Goal: Task Accomplishment & Management: Manage account settings

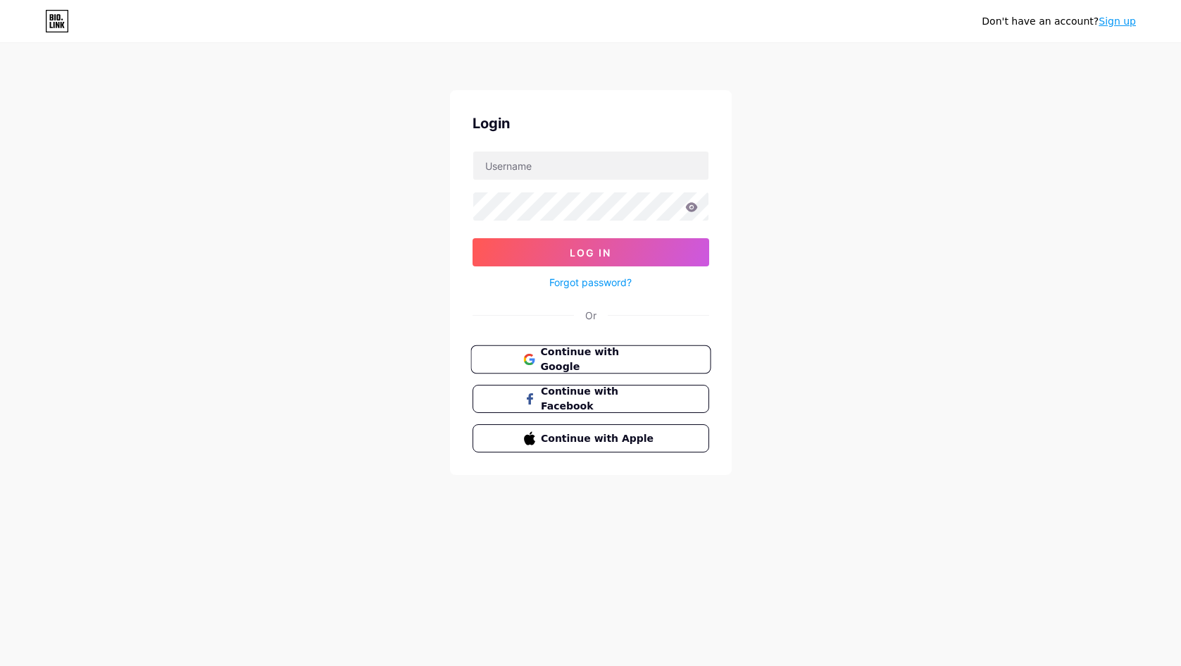
click at [620, 356] on span "Continue with Google" at bounding box center [599, 359] width 118 height 30
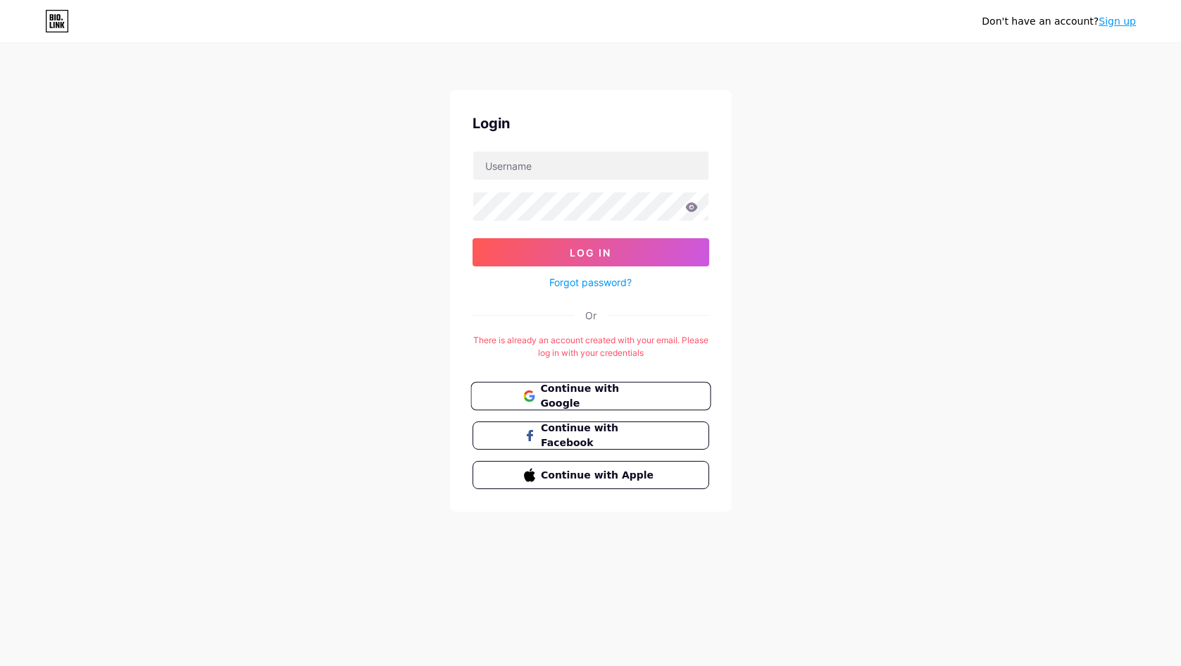
click at [619, 388] on span "Continue with Google" at bounding box center [599, 396] width 118 height 30
click at [582, 399] on span "Continue with Google" at bounding box center [599, 396] width 118 height 30
click at [620, 400] on span "Continue with Google" at bounding box center [599, 396] width 118 height 30
click at [608, 247] on span "Log In" at bounding box center [591, 252] width 42 height 12
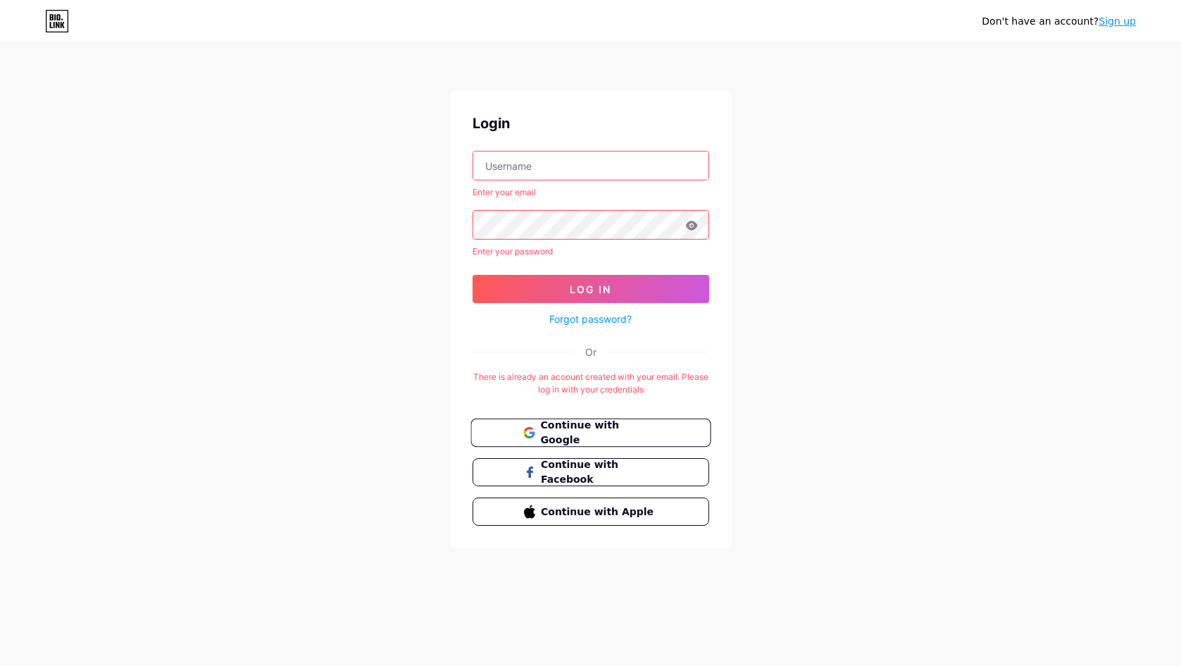
click at [575, 436] on span "Continue with Google" at bounding box center [599, 433] width 118 height 30
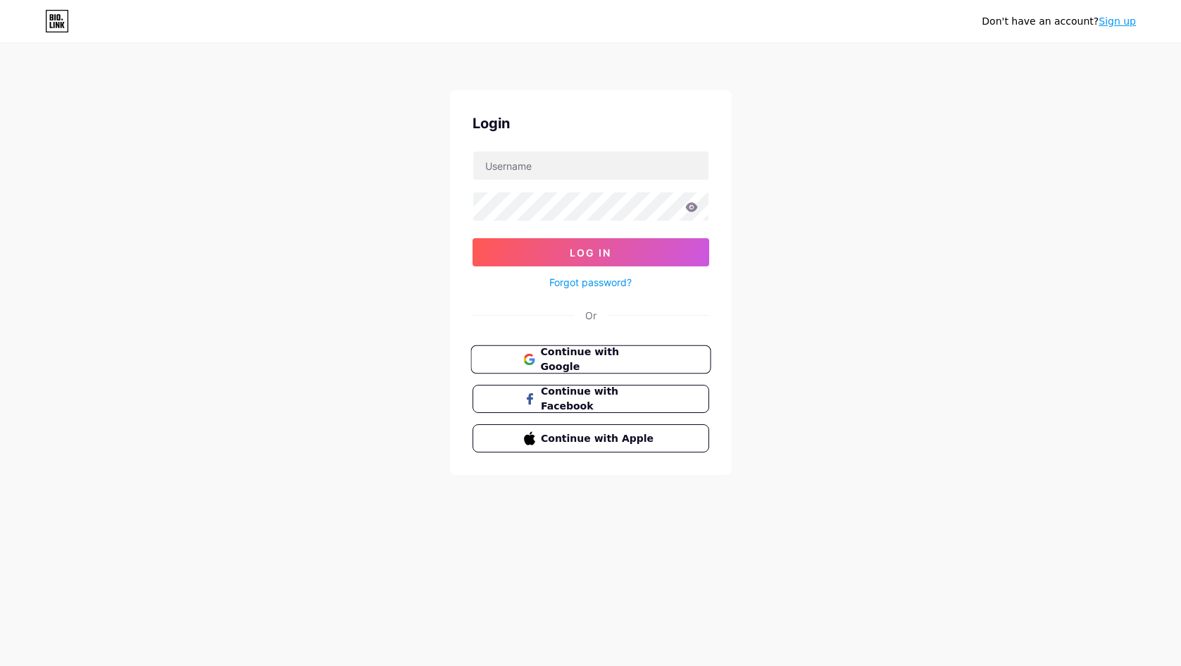
click at [563, 360] on span "Continue with Google" at bounding box center [599, 359] width 118 height 30
click at [590, 361] on span "Continue with Google" at bounding box center [599, 359] width 118 height 30
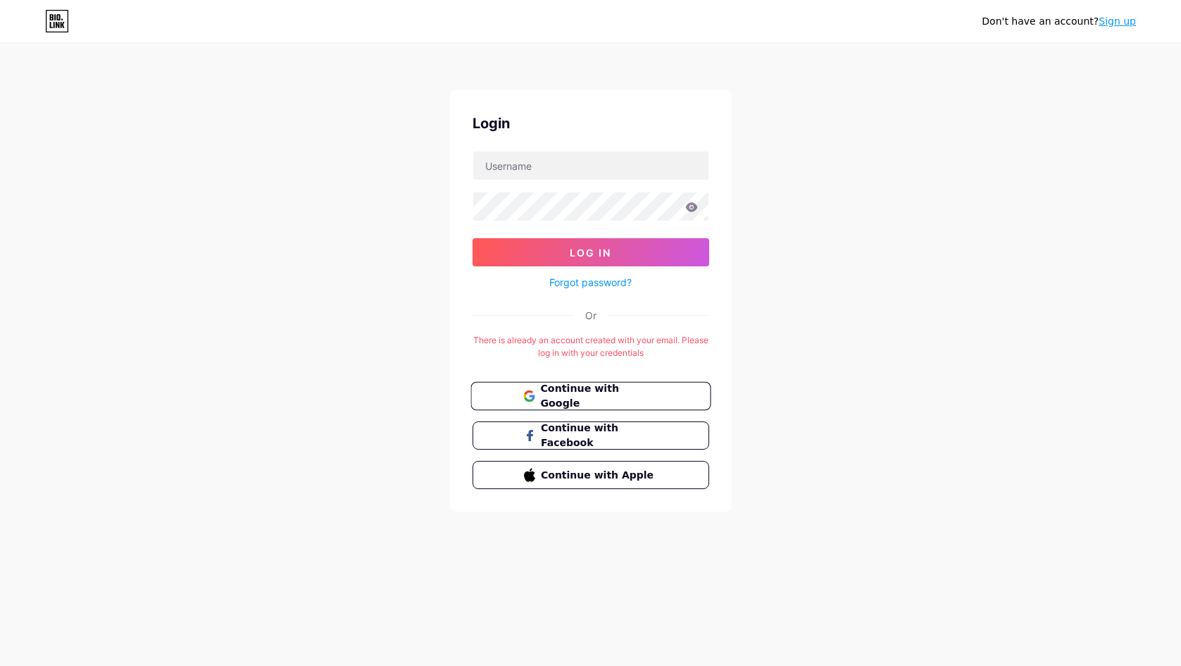
click at [618, 392] on span "Continue with Google" at bounding box center [599, 396] width 118 height 30
drag, startPoint x: 646, startPoint y: 166, endPoint x: 474, endPoint y: 165, distance: 171.8
click at [474, 165] on input "[DOMAIN_NAME][EMAIL_ADDRESS][DOMAIN_NAME]" at bounding box center [590, 165] width 235 height 28
type input "[DOMAIN_NAME][EMAIL_ADDRESS][DOMAIN_NAME]"
click at [598, 246] on span "Log In" at bounding box center [591, 252] width 42 height 12
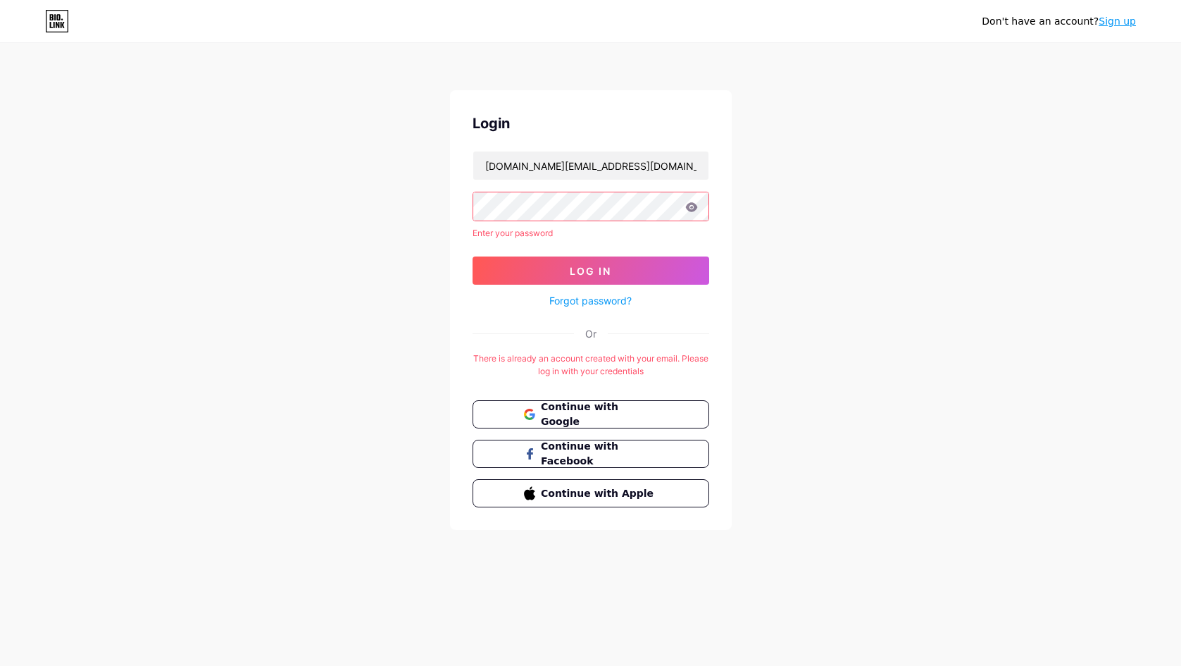
click at [597, 296] on link "Forgot password?" at bounding box center [590, 300] width 82 height 15
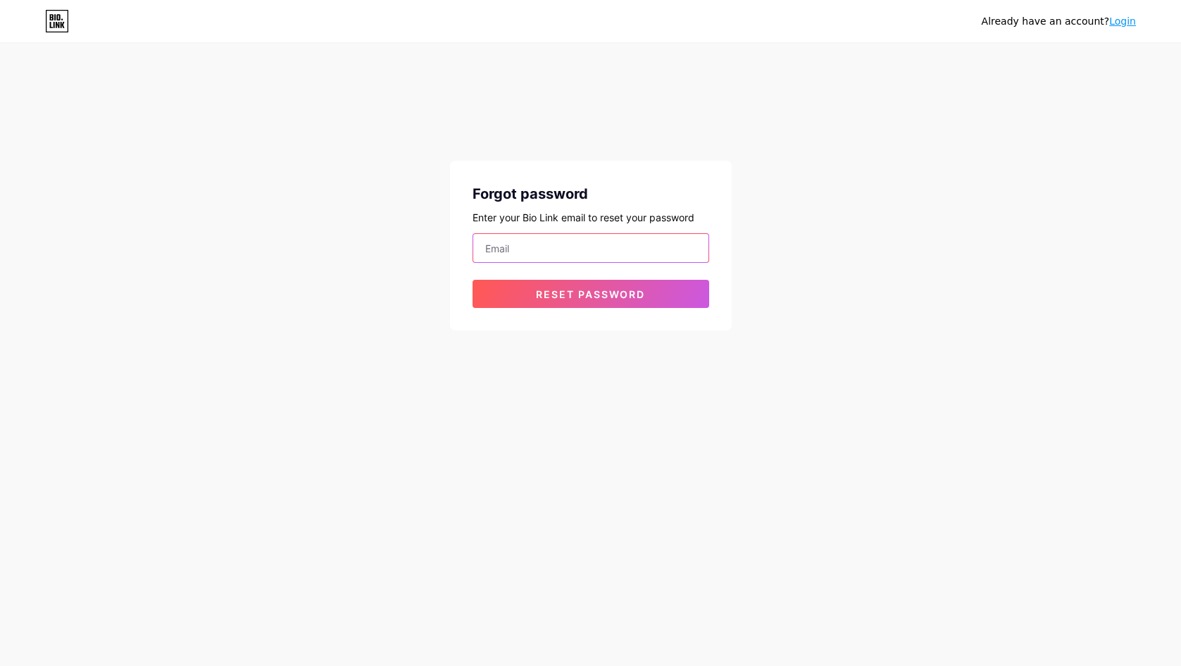
paste input "[DOMAIN_NAME][EMAIL_ADDRESS][DOMAIN_NAME]"
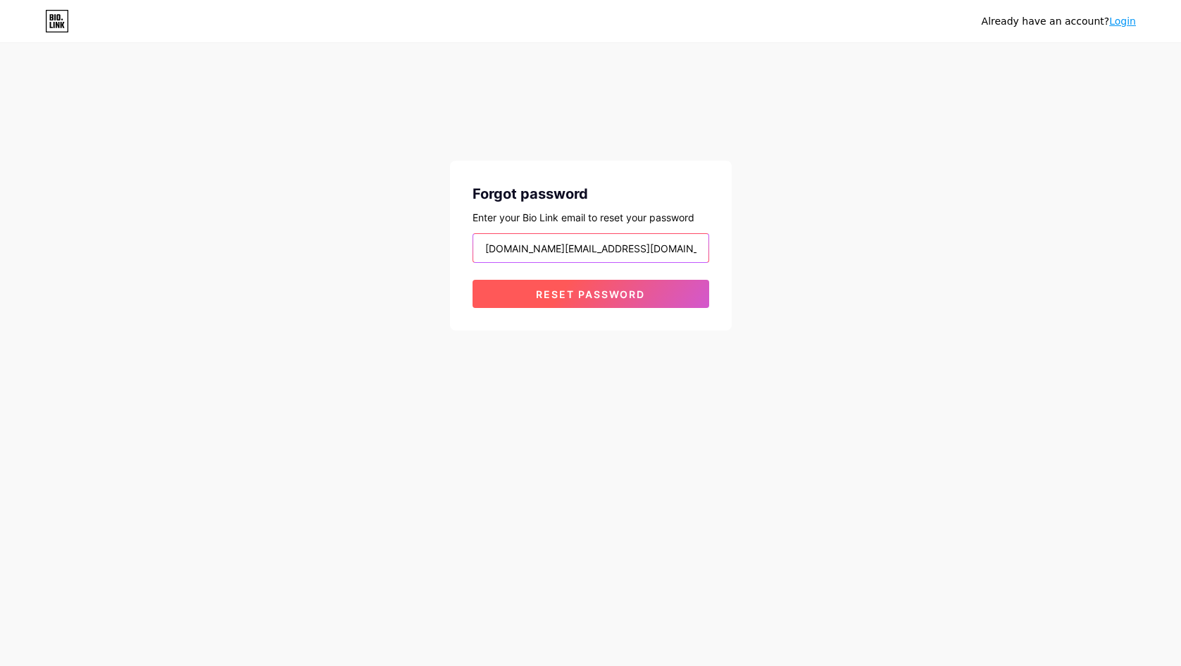
type input "rahulpatel.money@gmail.com"
click at [617, 292] on span "Reset password" at bounding box center [590, 294] width 109 height 12
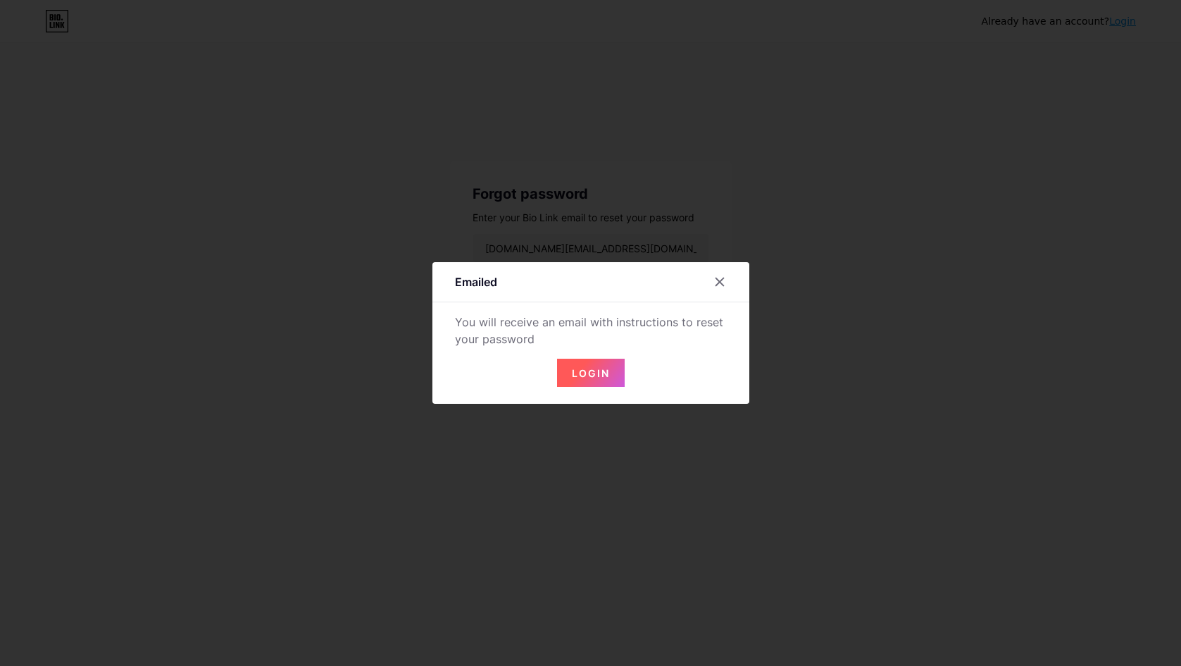
click at [594, 371] on span "Login" at bounding box center [591, 373] width 38 height 12
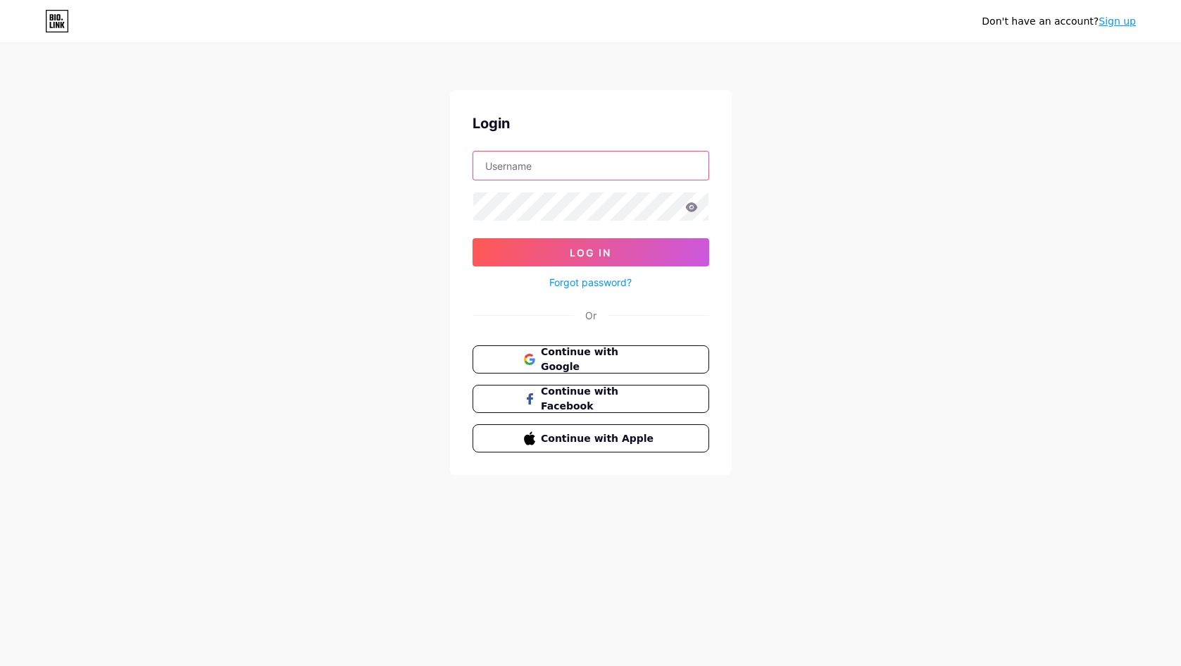
paste input "rahulpatel.money@gmail.com"
type input "rahulpatel.money@gmail.com"
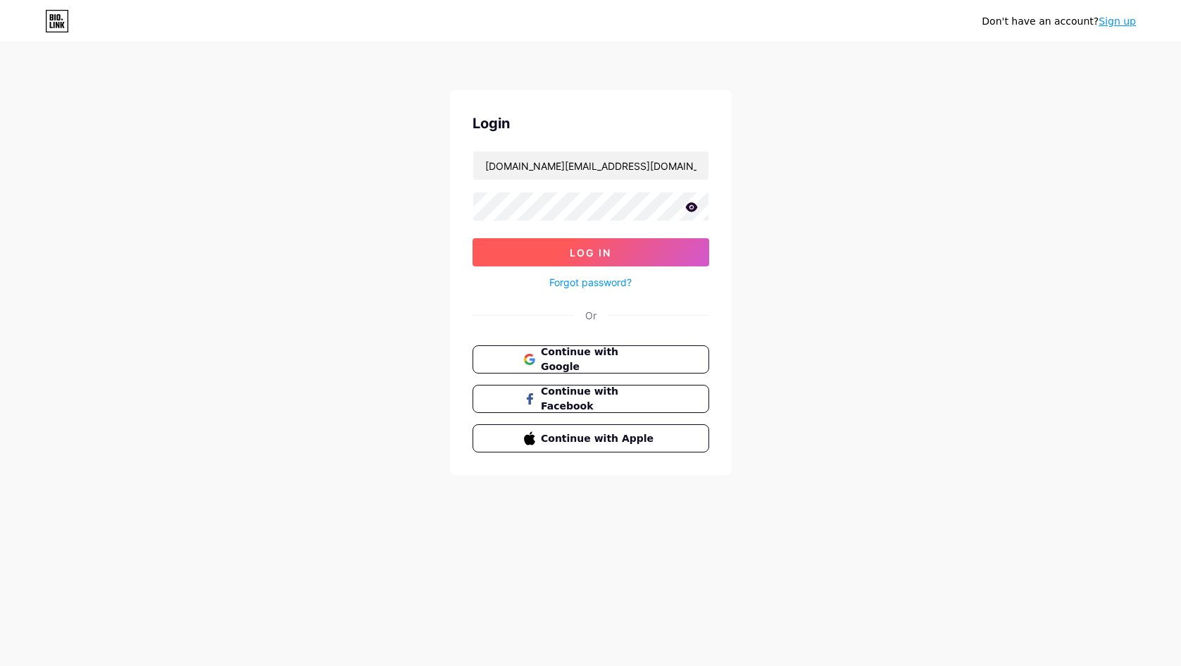
click at [633, 246] on button "Log In" at bounding box center [591, 252] width 237 height 28
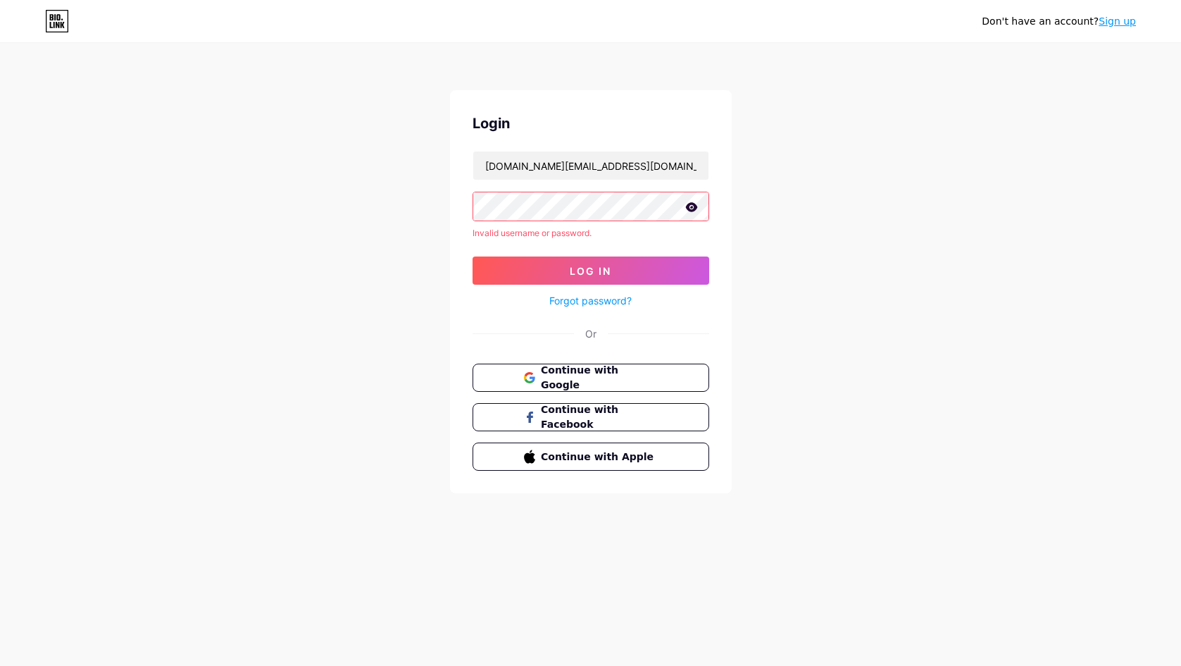
click at [694, 209] on icon at bounding box center [691, 206] width 12 height 9
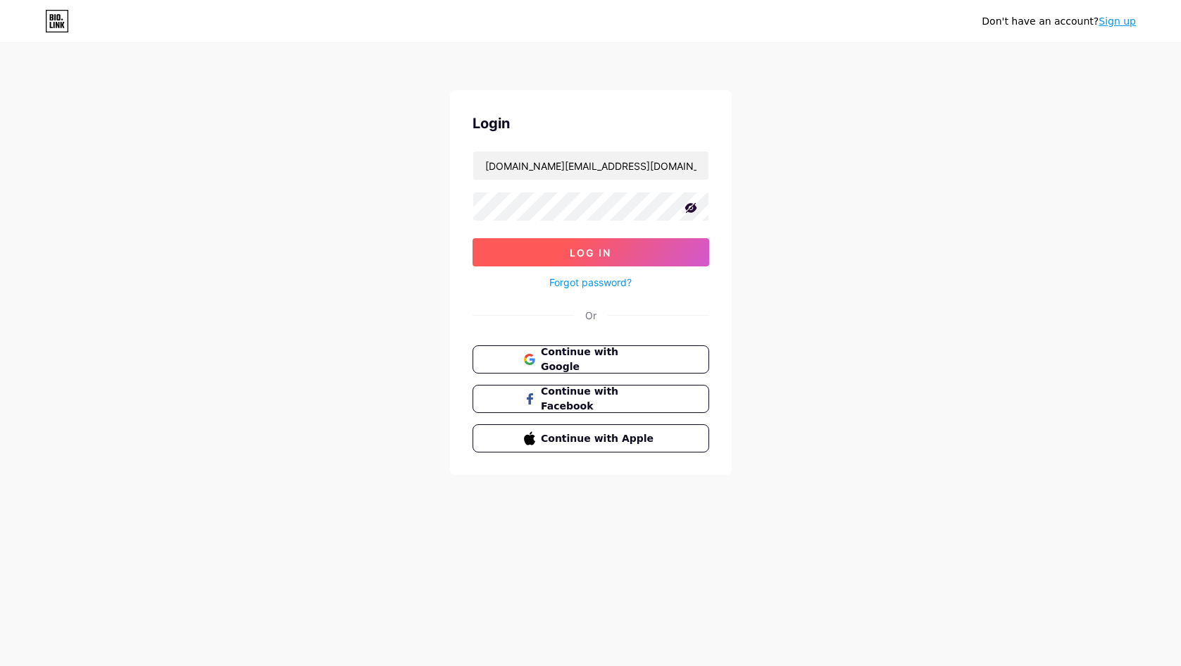
click at [615, 246] on button "Log In" at bounding box center [591, 252] width 237 height 28
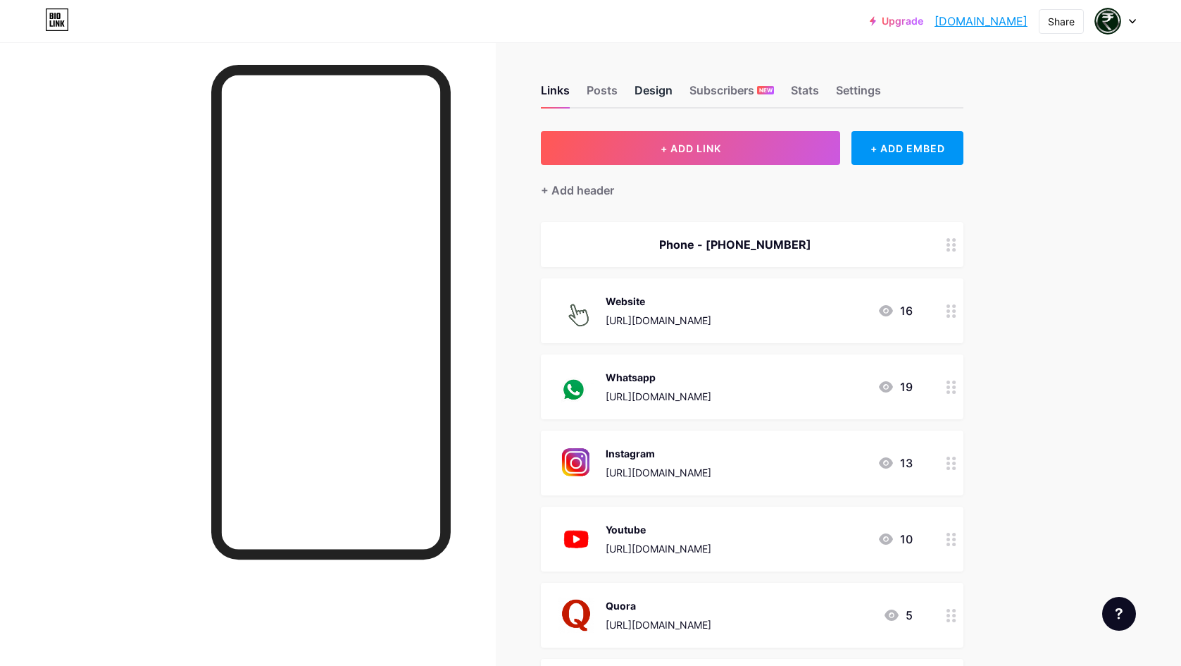
click at [644, 90] on div "Design" at bounding box center [654, 94] width 38 height 25
click at [716, 87] on div "Subscribers NEW" at bounding box center [731, 94] width 85 height 25
click at [642, 90] on div "Design" at bounding box center [654, 94] width 38 height 25
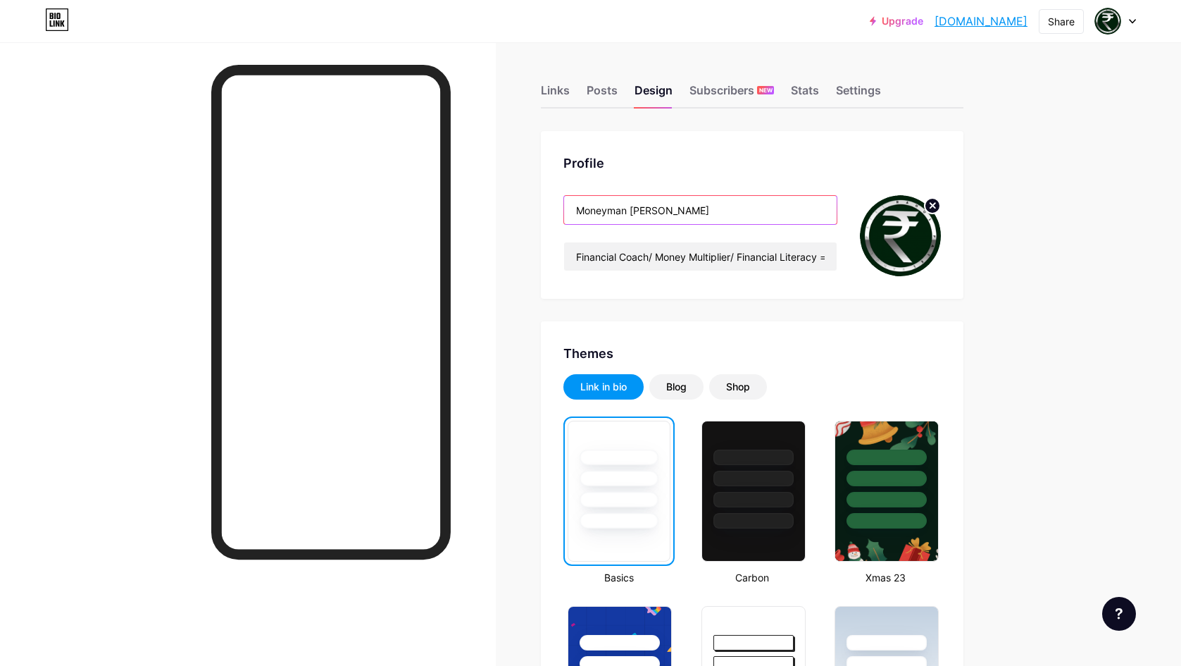
click at [654, 211] on input "Moneyman Rahul Patel" at bounding box center [700, 210] width 273 height 28
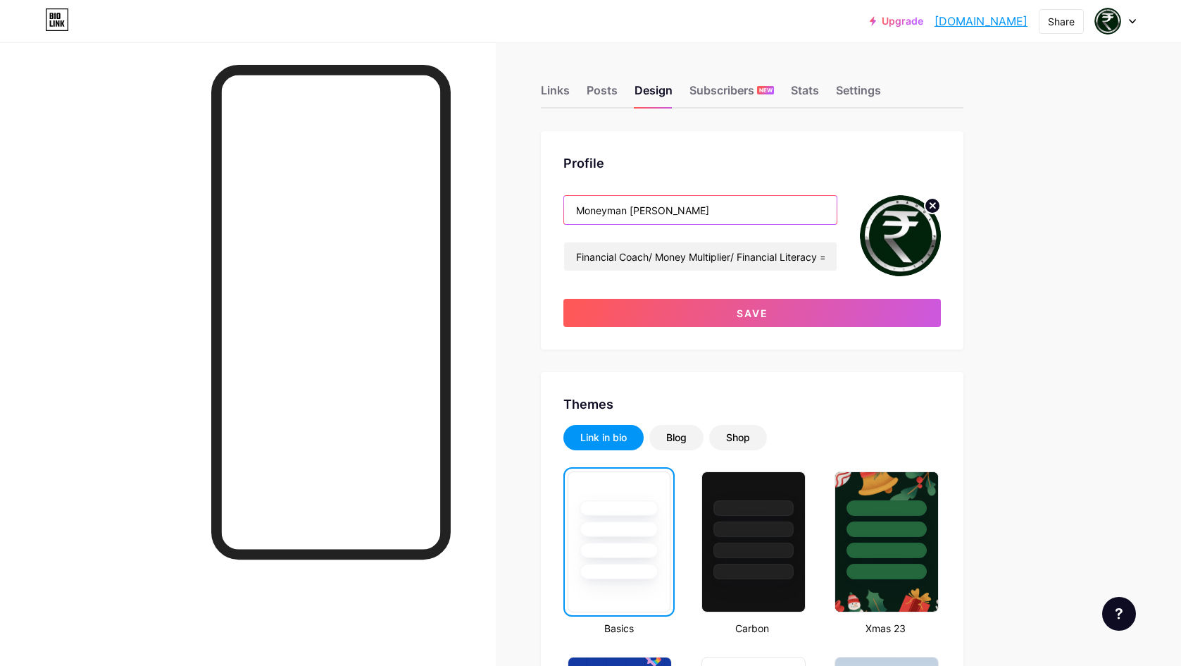
type input "Moneyman Rahuul R Patel"
